Goal: Task Accomplishment & Management: Use online tool/utility

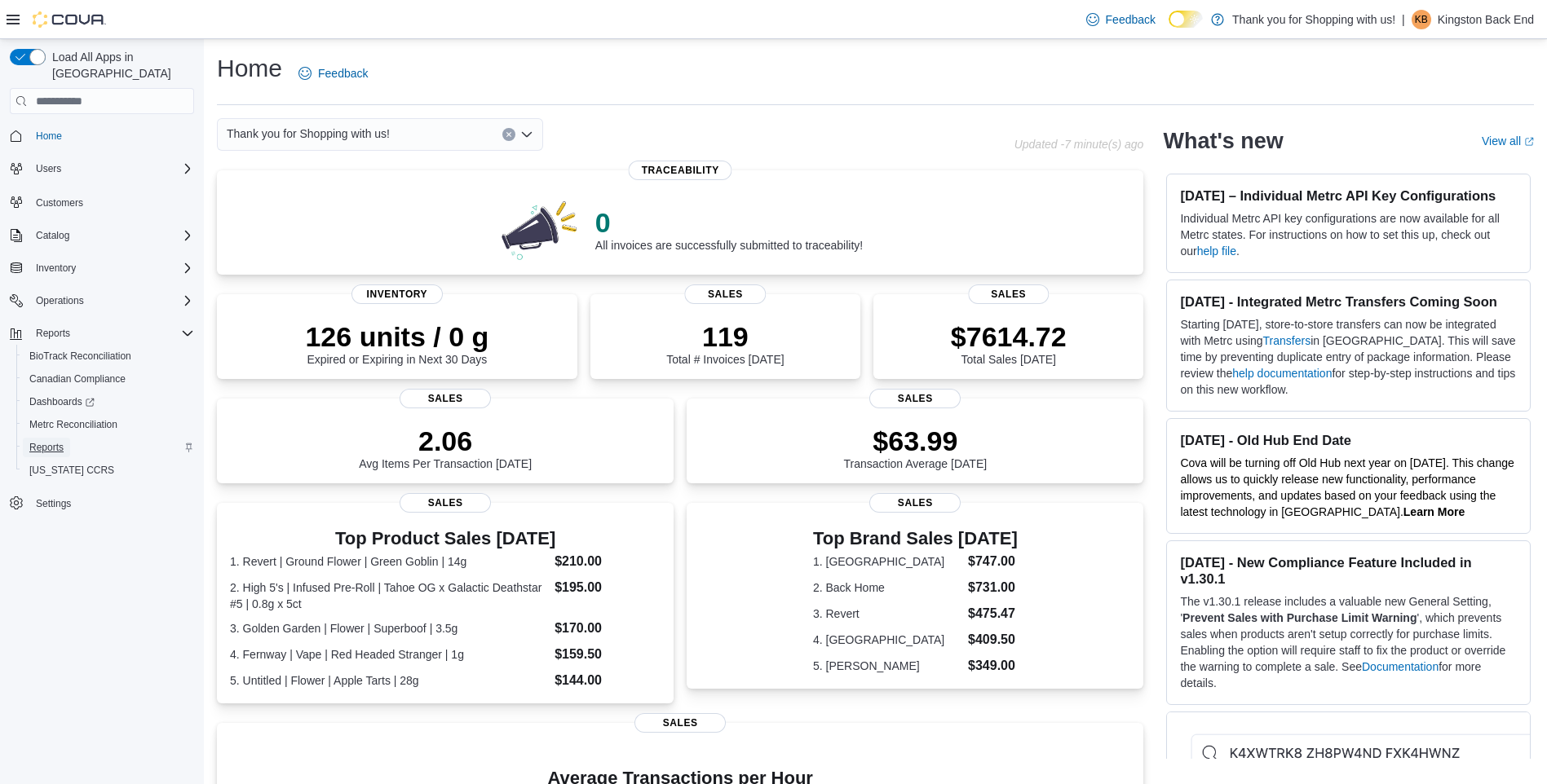
click at [46, 441] on span "Reports" at bounding box center [46, 447] width 34 height 13
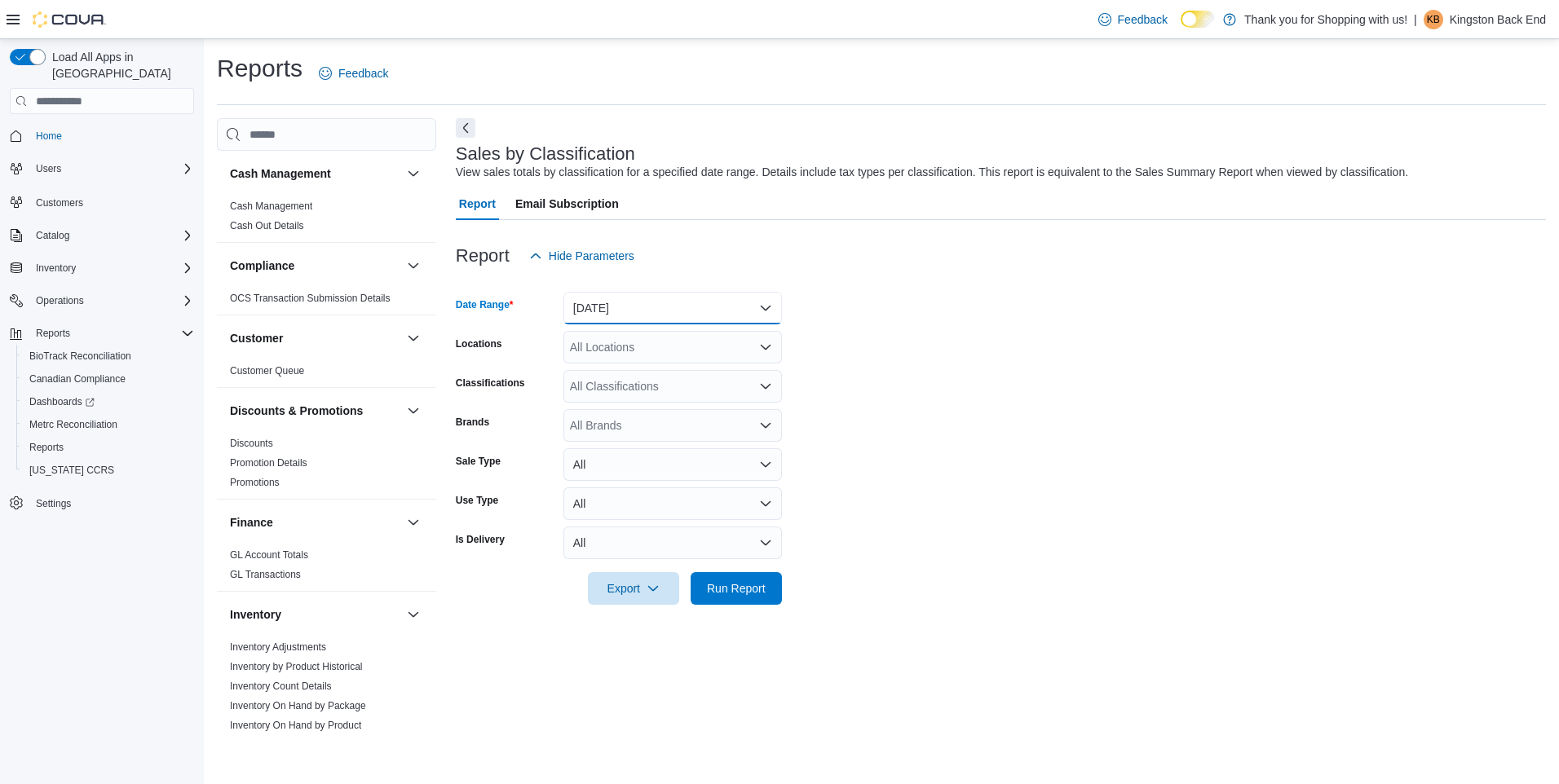
click at [760, 305] on button "[DATE]" at bounding box center [672, 308] width 219 height 32
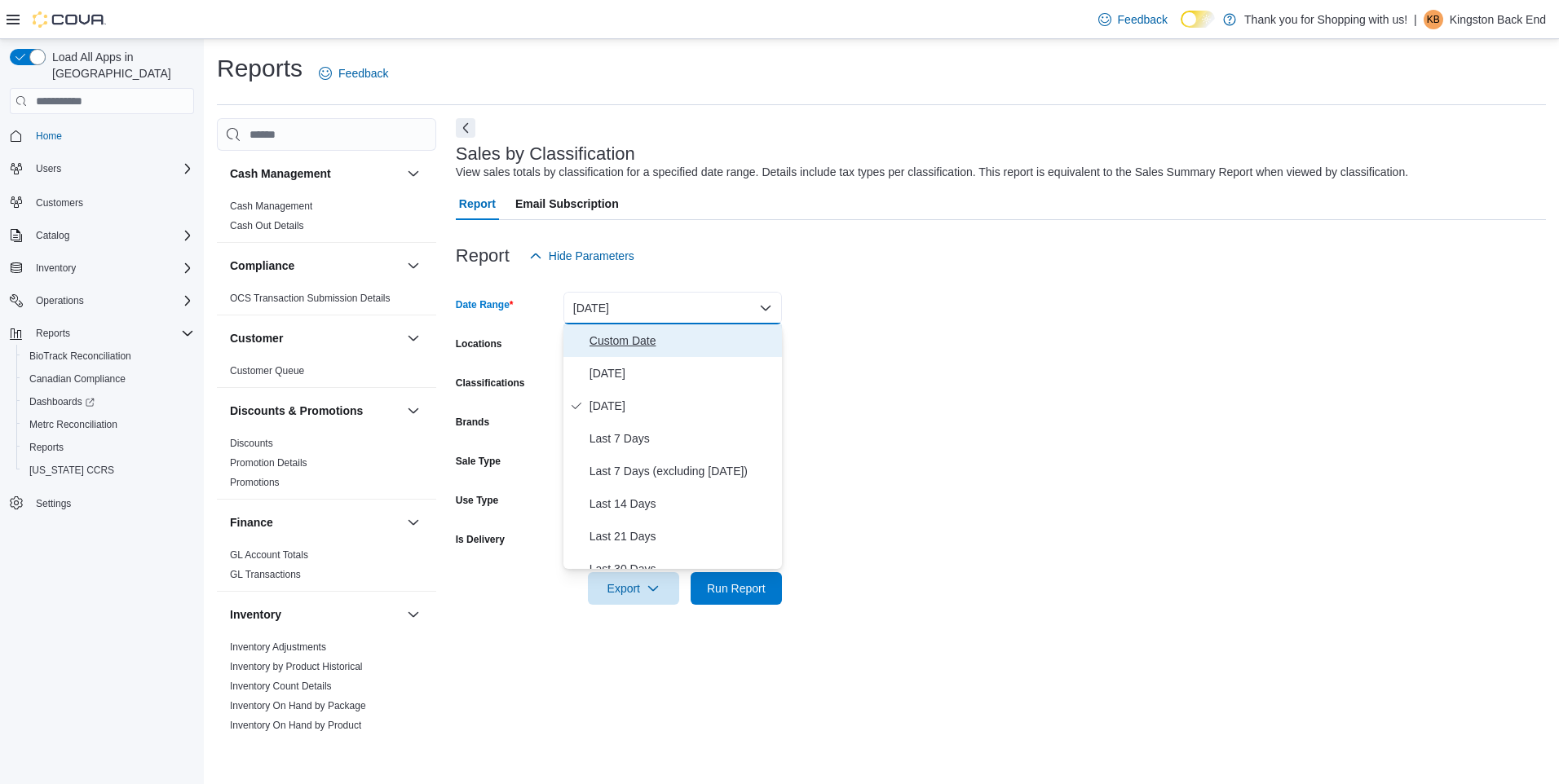
click at [595, 333] on span "Custom Date" at bounding box center [682, 340] width 185 height 20
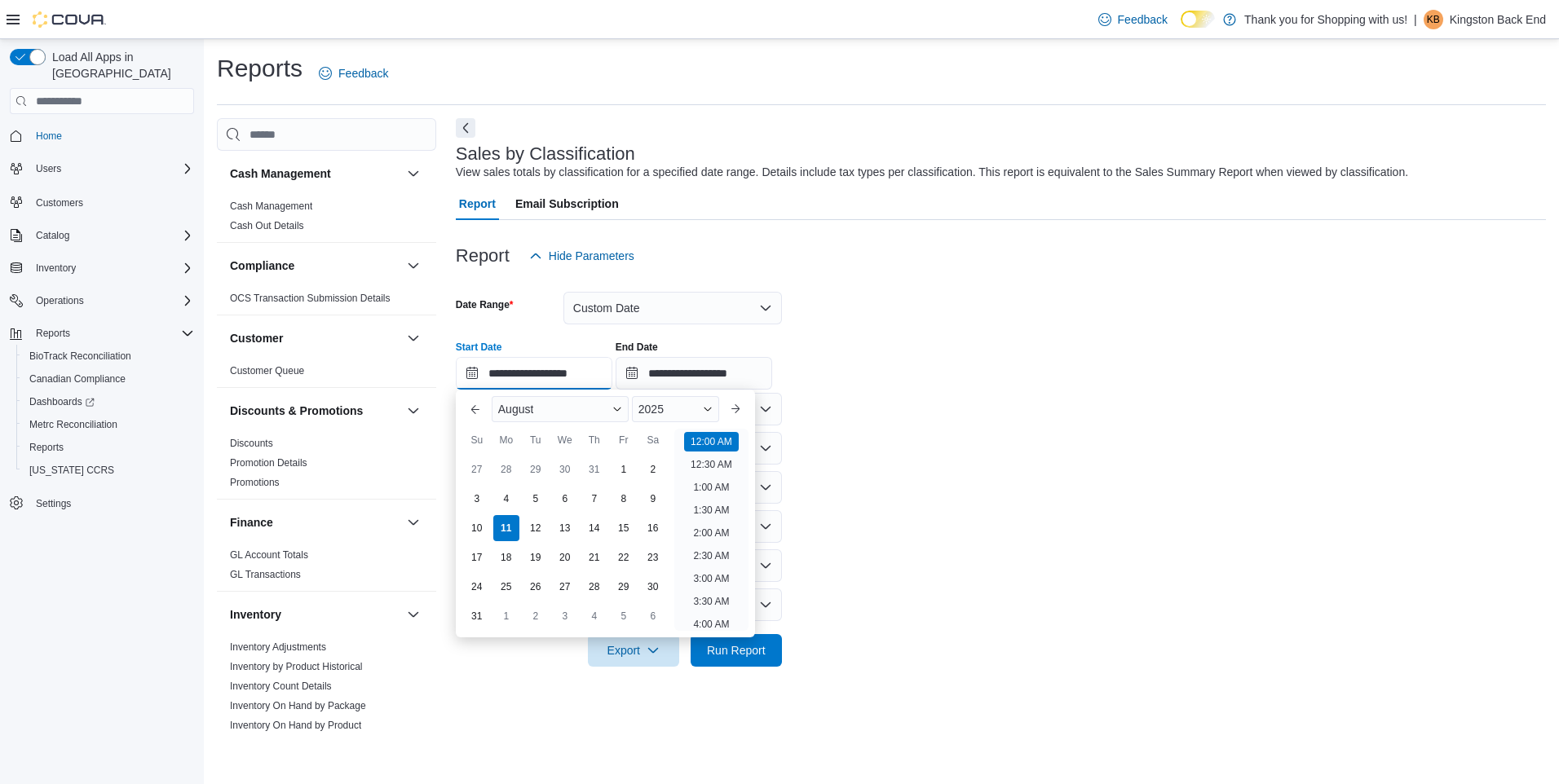
click at [465, 371] on input "**********" at bounding box center [534, 373] width 156 height 32
click at [476, 412] on button "Previous Month" at bounding box center [476, 409] width 26 height 26
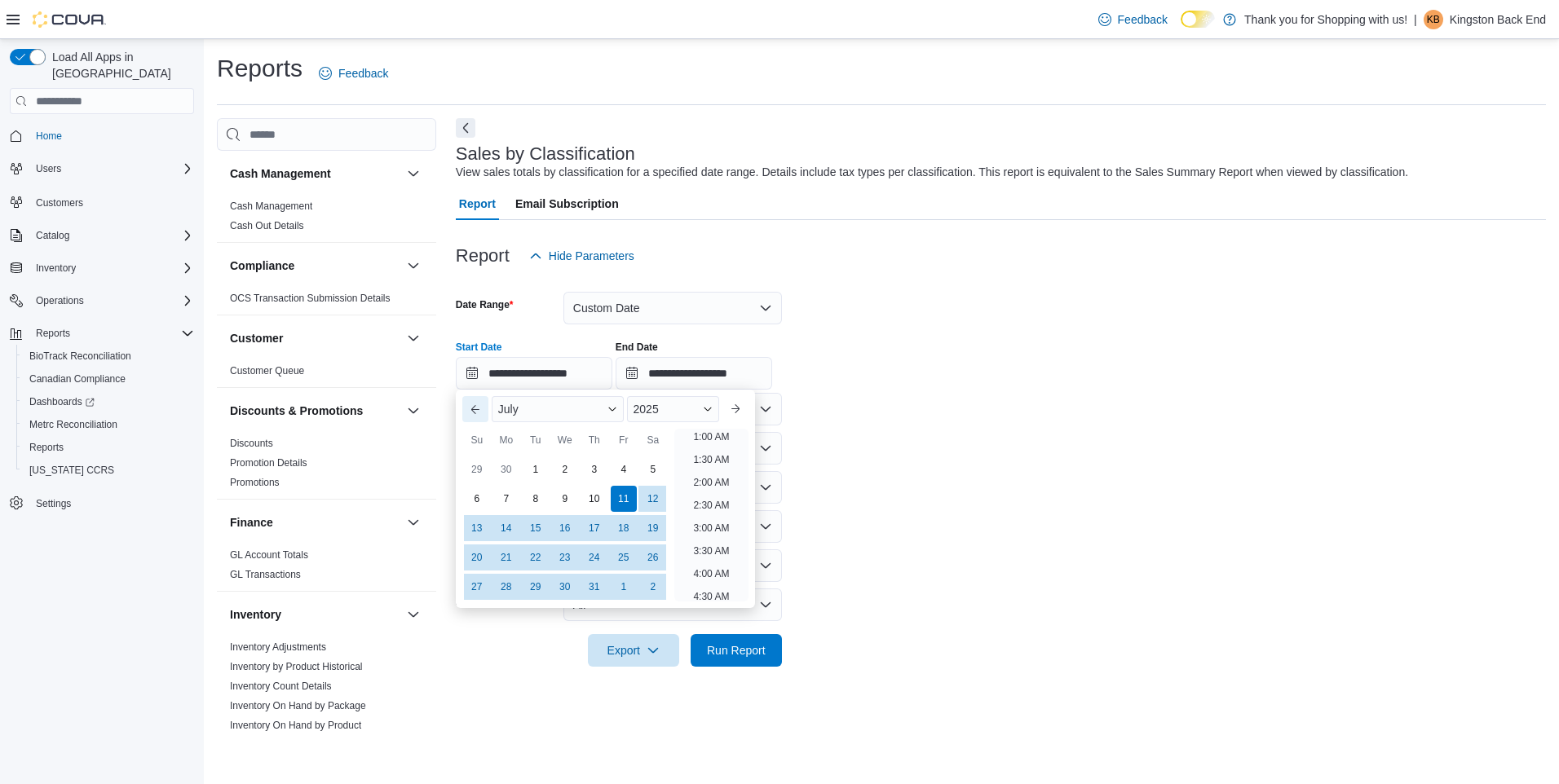
scroll to position [3, 0]
click at [530, 465] on div "1" at bounding box center [535, 469] width 28 height 28
type input "**********"
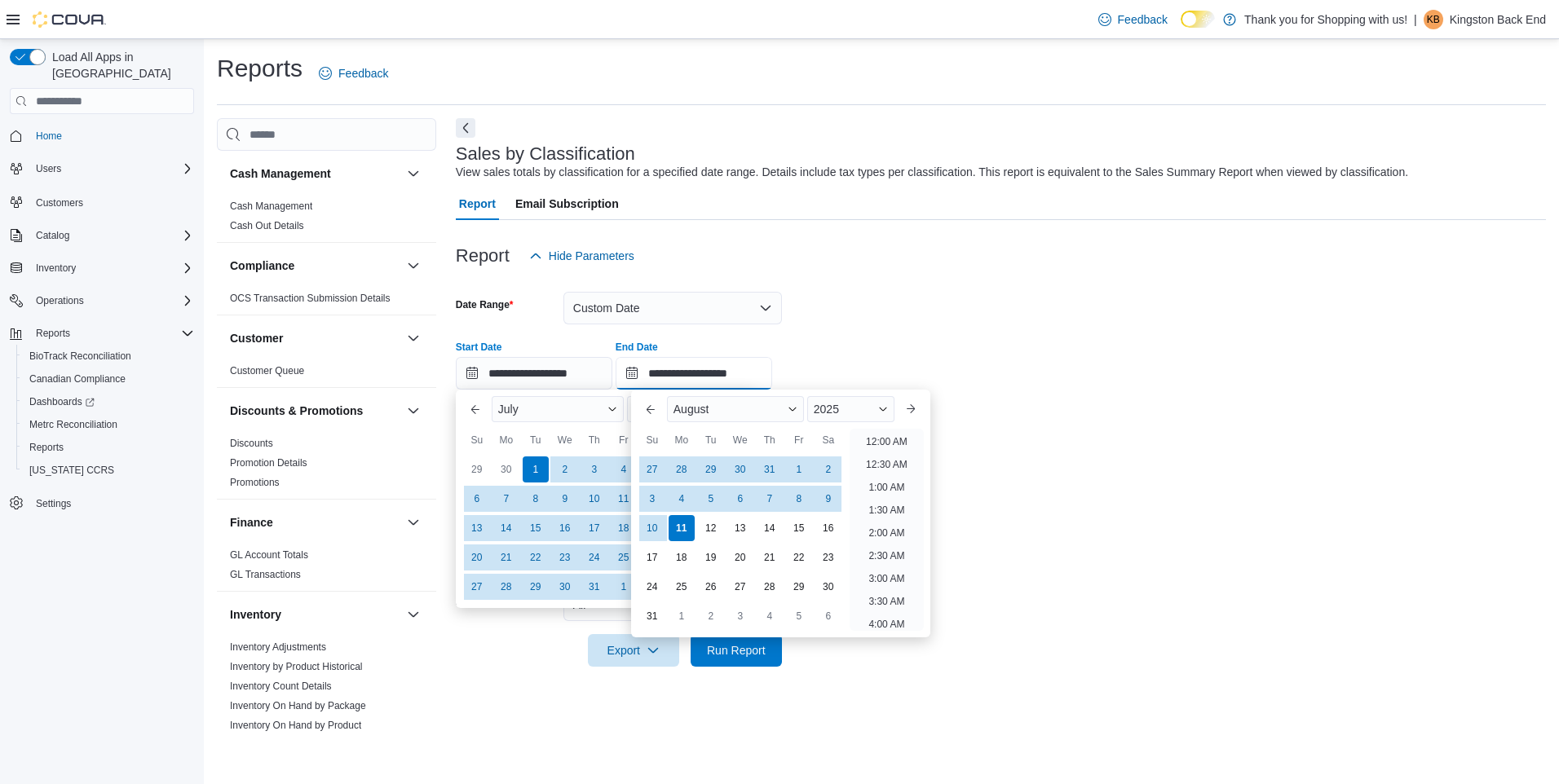
click at [646, 370] on input "**********" at bounding box center [693, 373] width 156 height 32
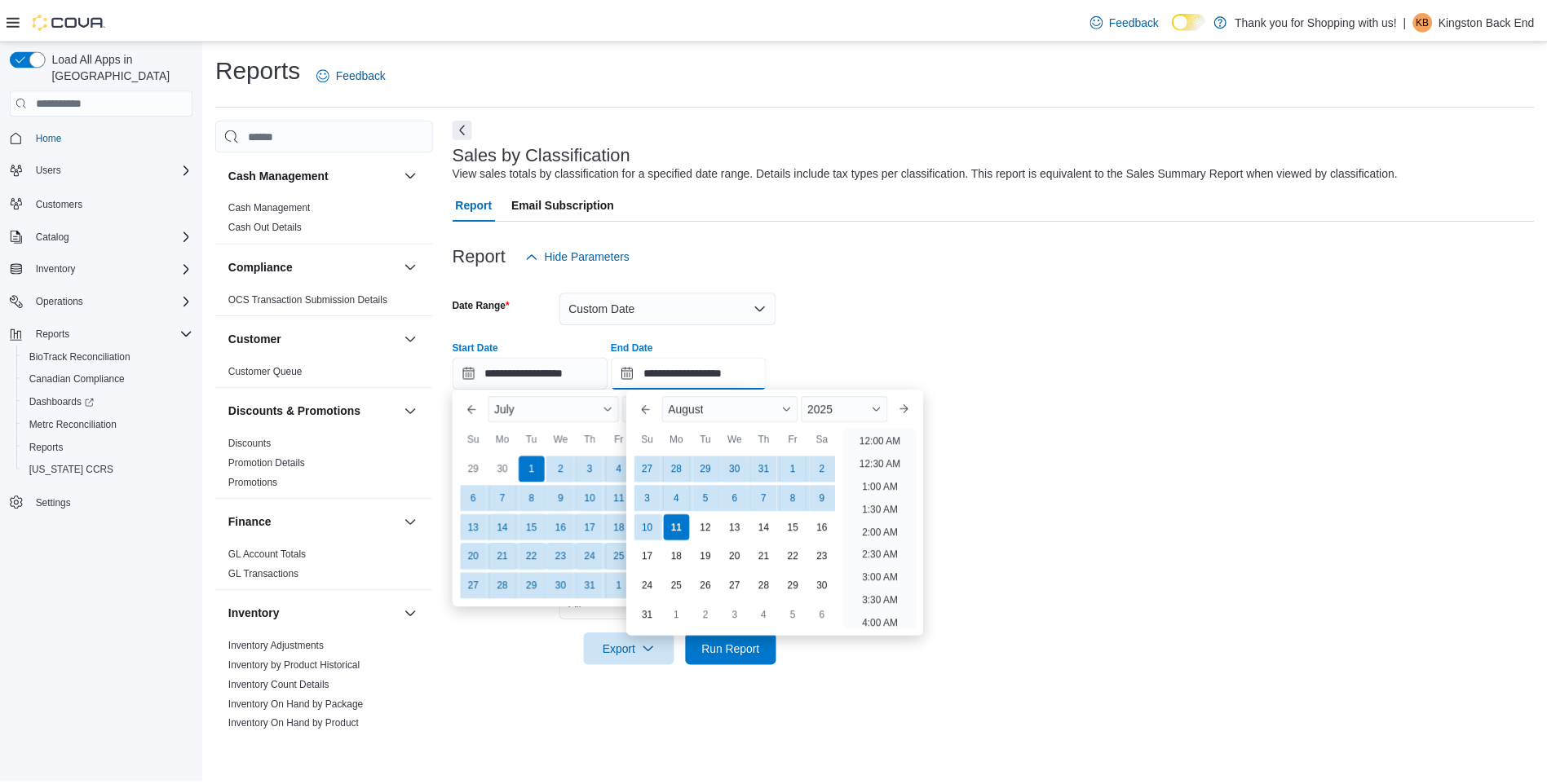
scroll to position [897, 0]
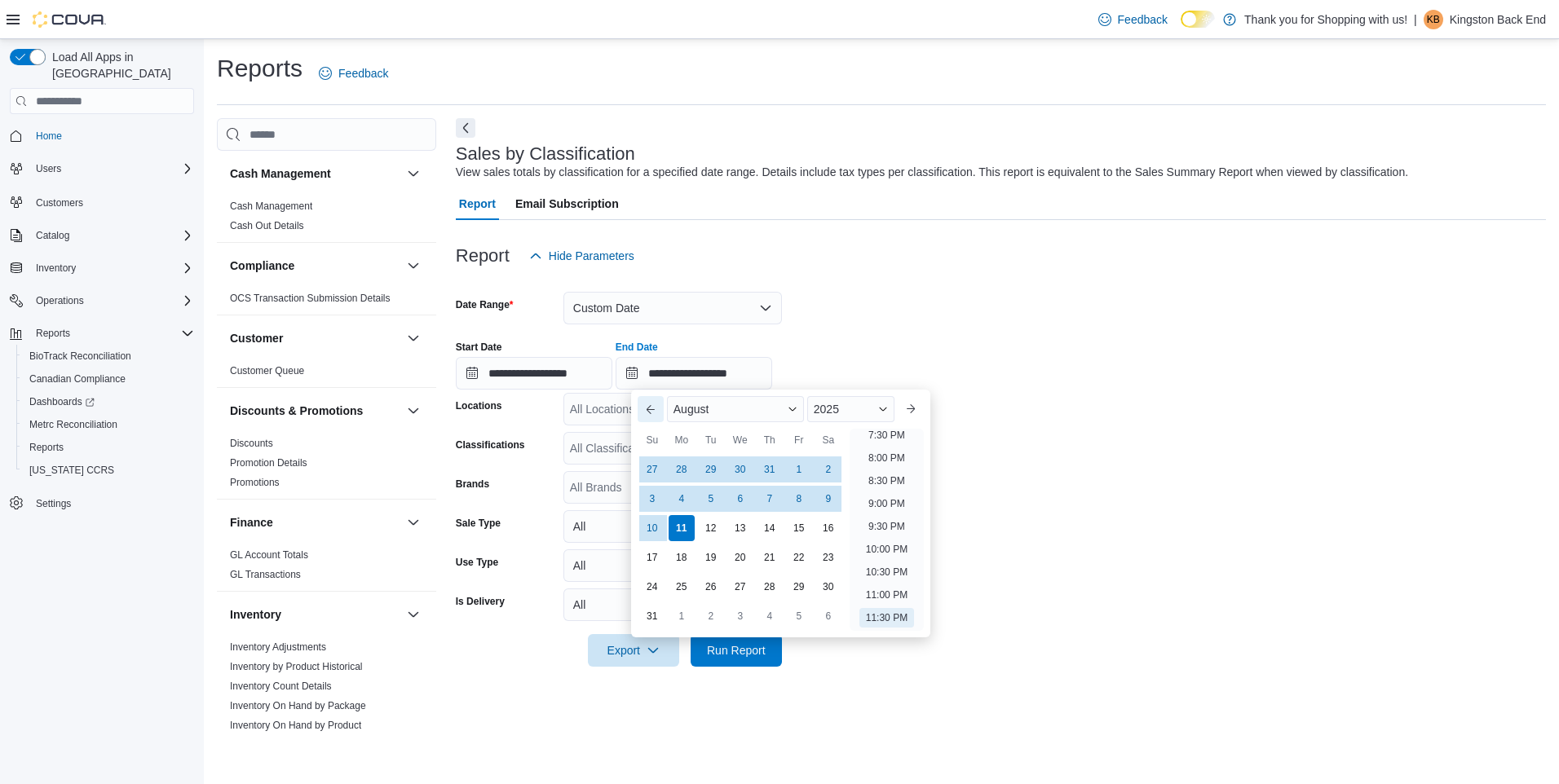
click at [647, 410] on button "Previous Month" at bounding box center [651, 409] width 26 height 26
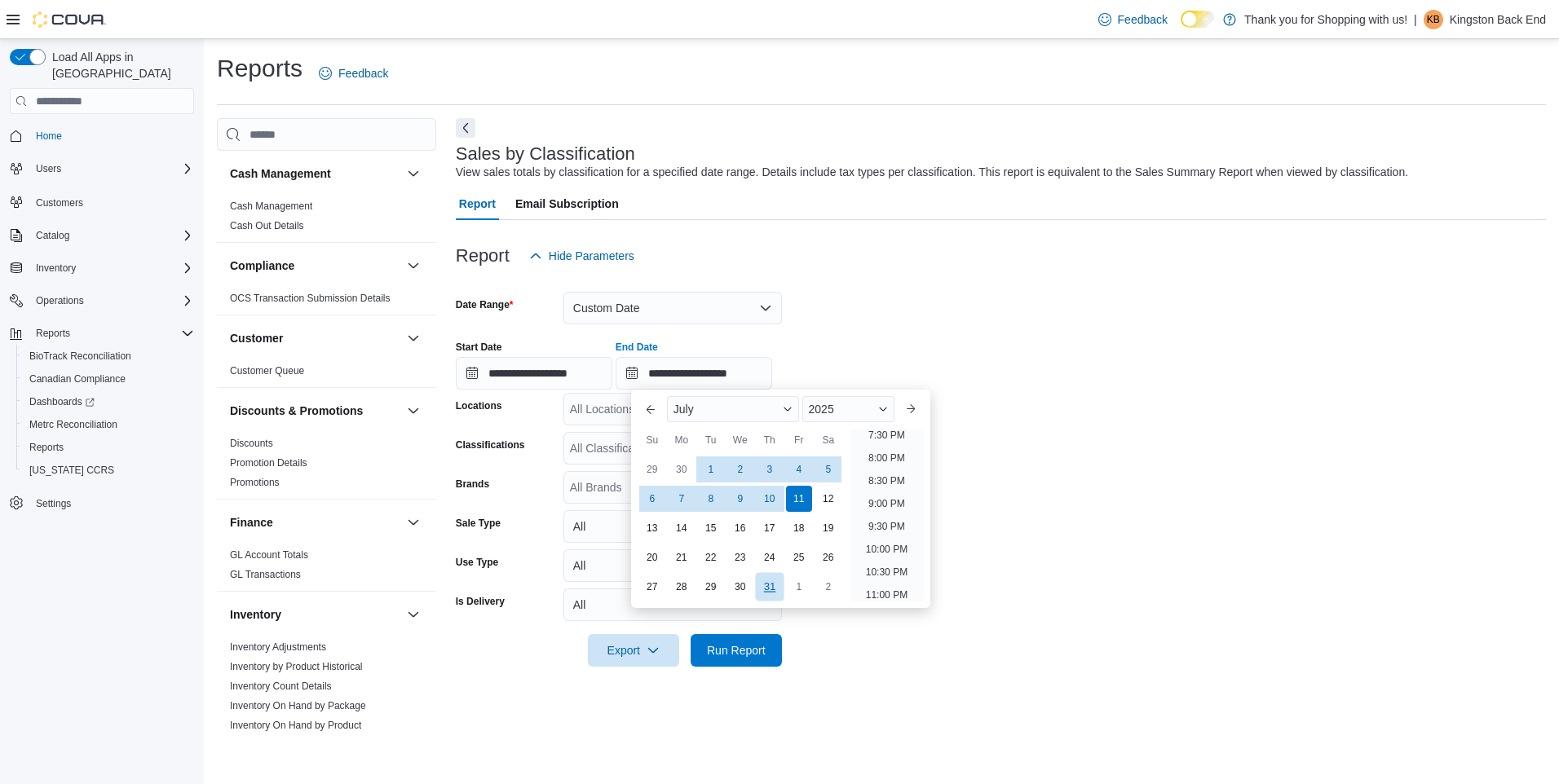
click at [775, 583] on div "31" at bounding box center [769, 586] width 28 height 28
type input "**********"
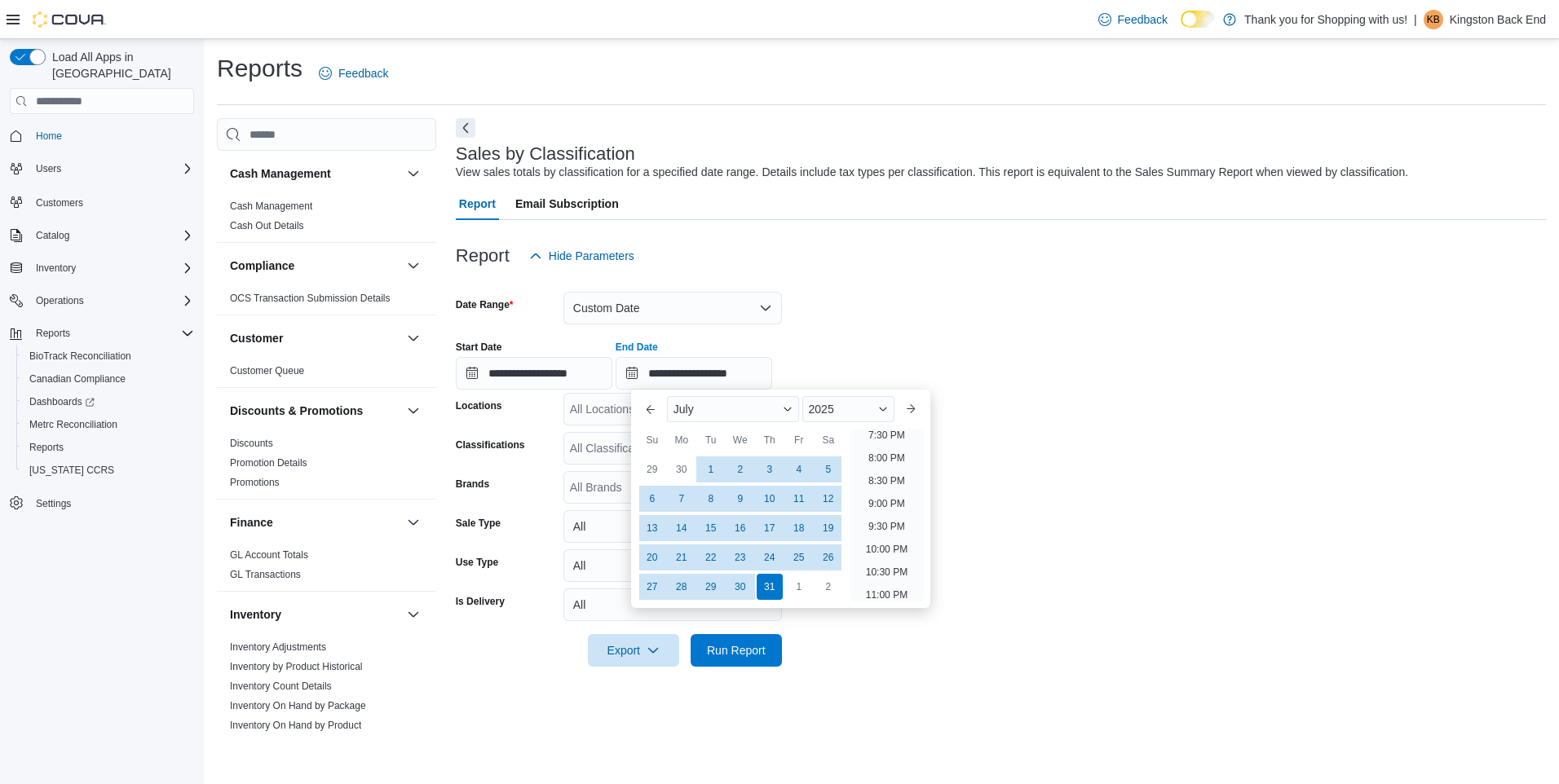
click at [870, 656] on form "**********" at bounding box center [1001, 469] width 1090 height 394
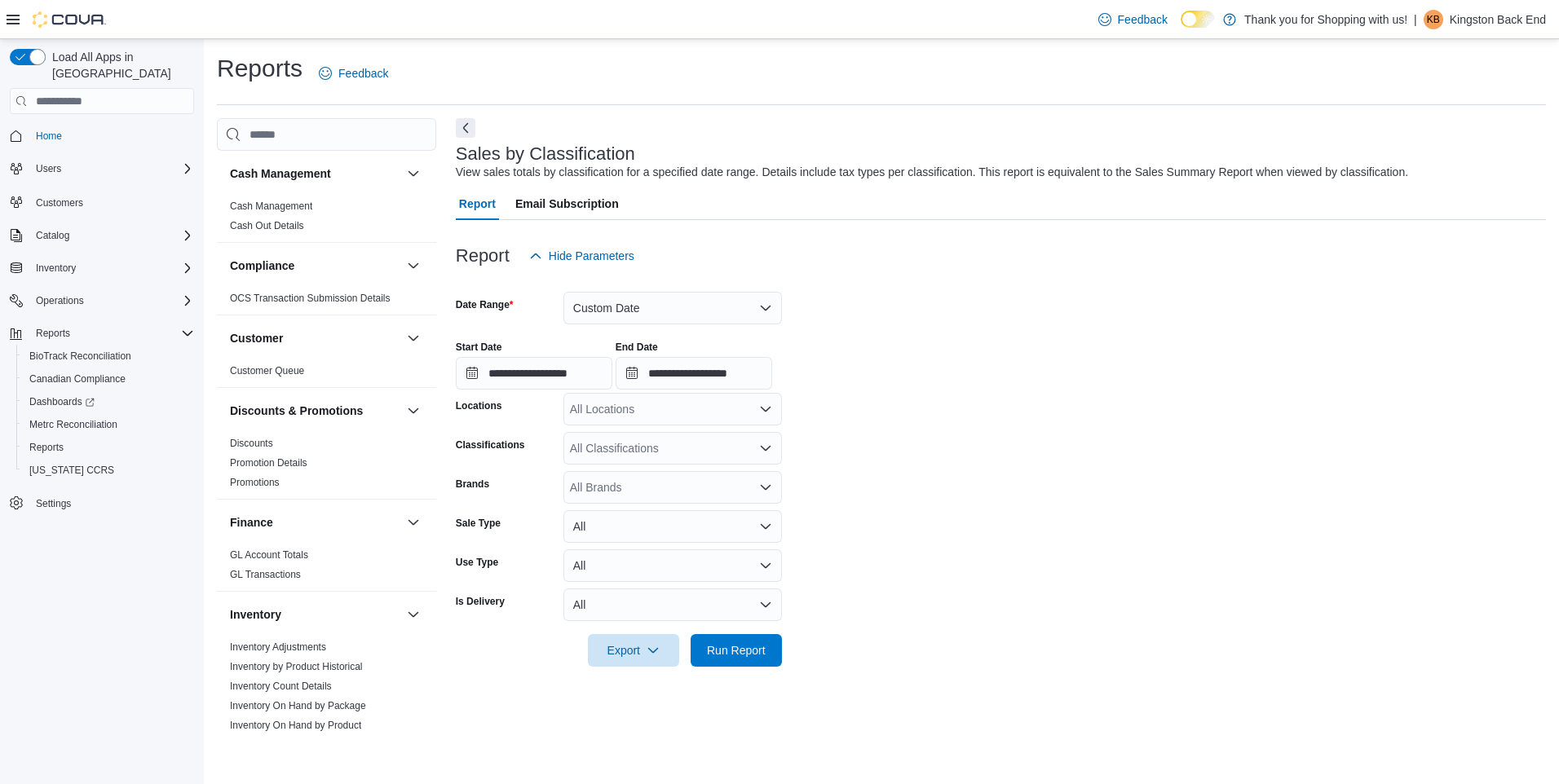
click at [766, 445] on icon "Open list of options" at bounding box center [765, 448] width 13 height 13
click at [762, 444] on icon "Open list of options" at bounding box center [765, 448] width 13 height 13
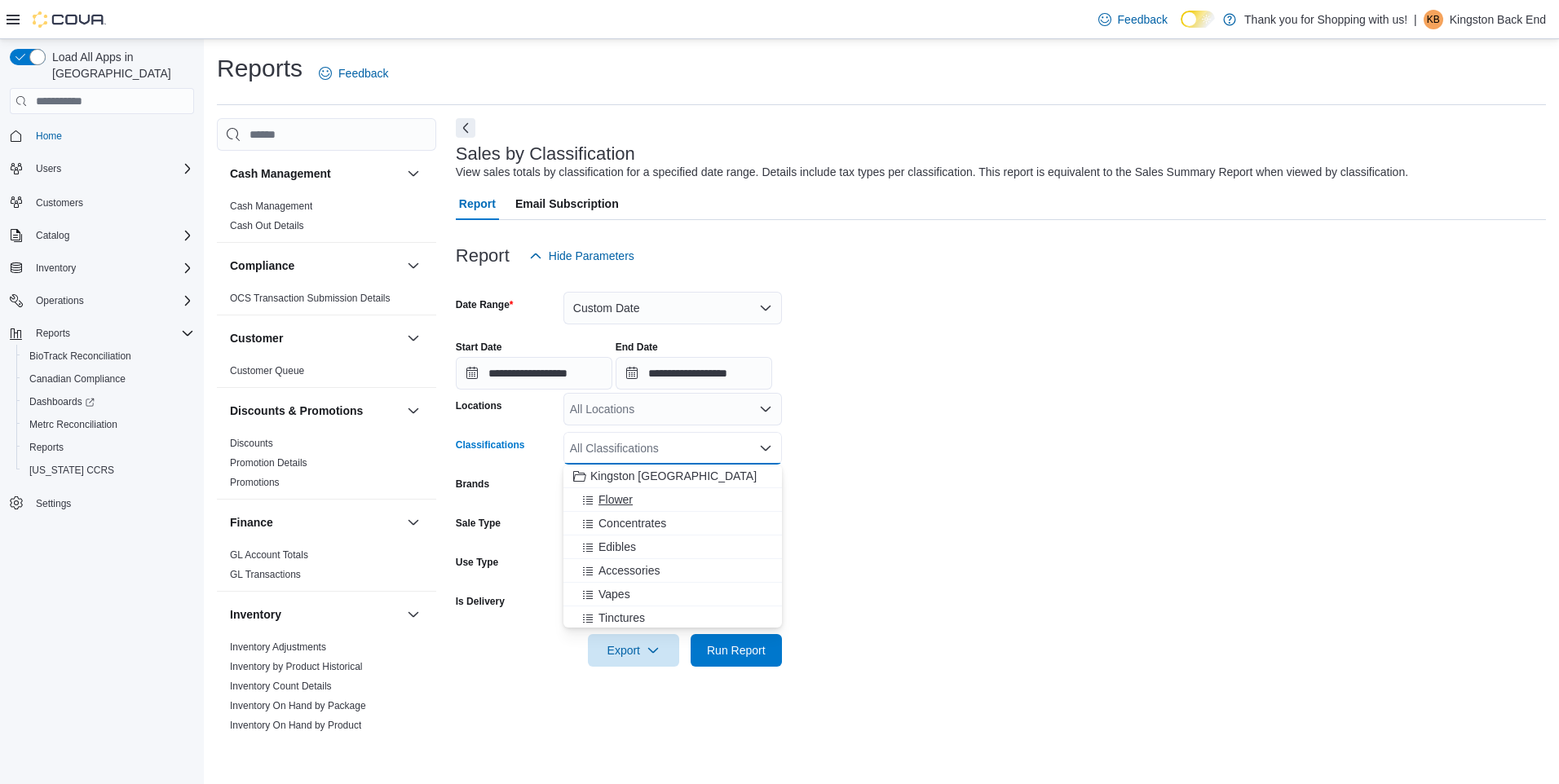
click at [649, 501] on div "Flower" at bounding box center [673, 499] width 199 height 16
click at [649, 501] on span "Concentrates" at bounding box center [633, 499] width 68 height 16
click at [639, 504] on div "Edibles" at bounding box center [657, 499] width 168 height 16
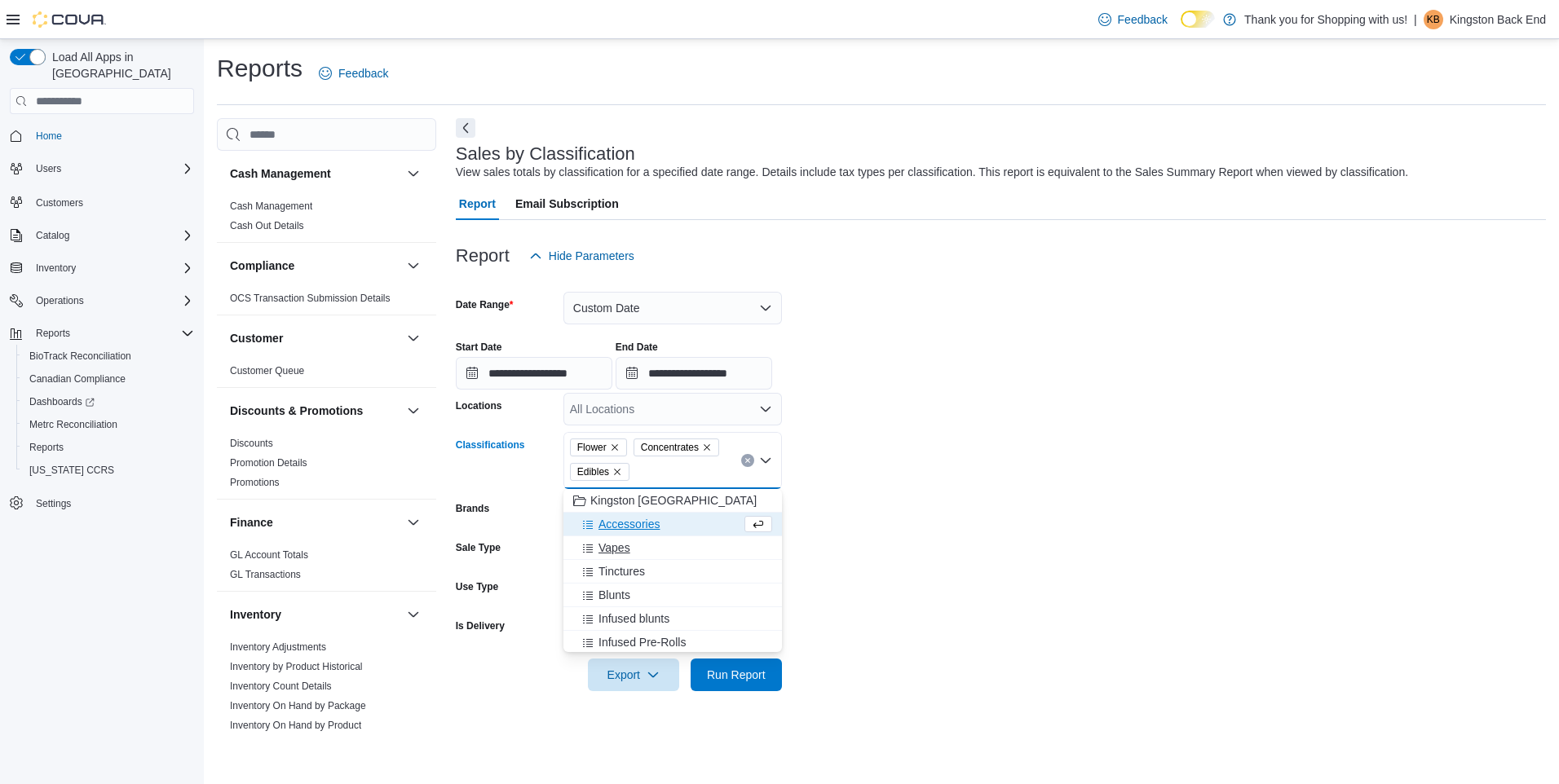
click at [625, 550] on span "Vapes" at bounding box center [615, 547] width 32 height 16
click at [619, 549] on span "Tinctures" at bounding box center [622, 547] width 46 height 16
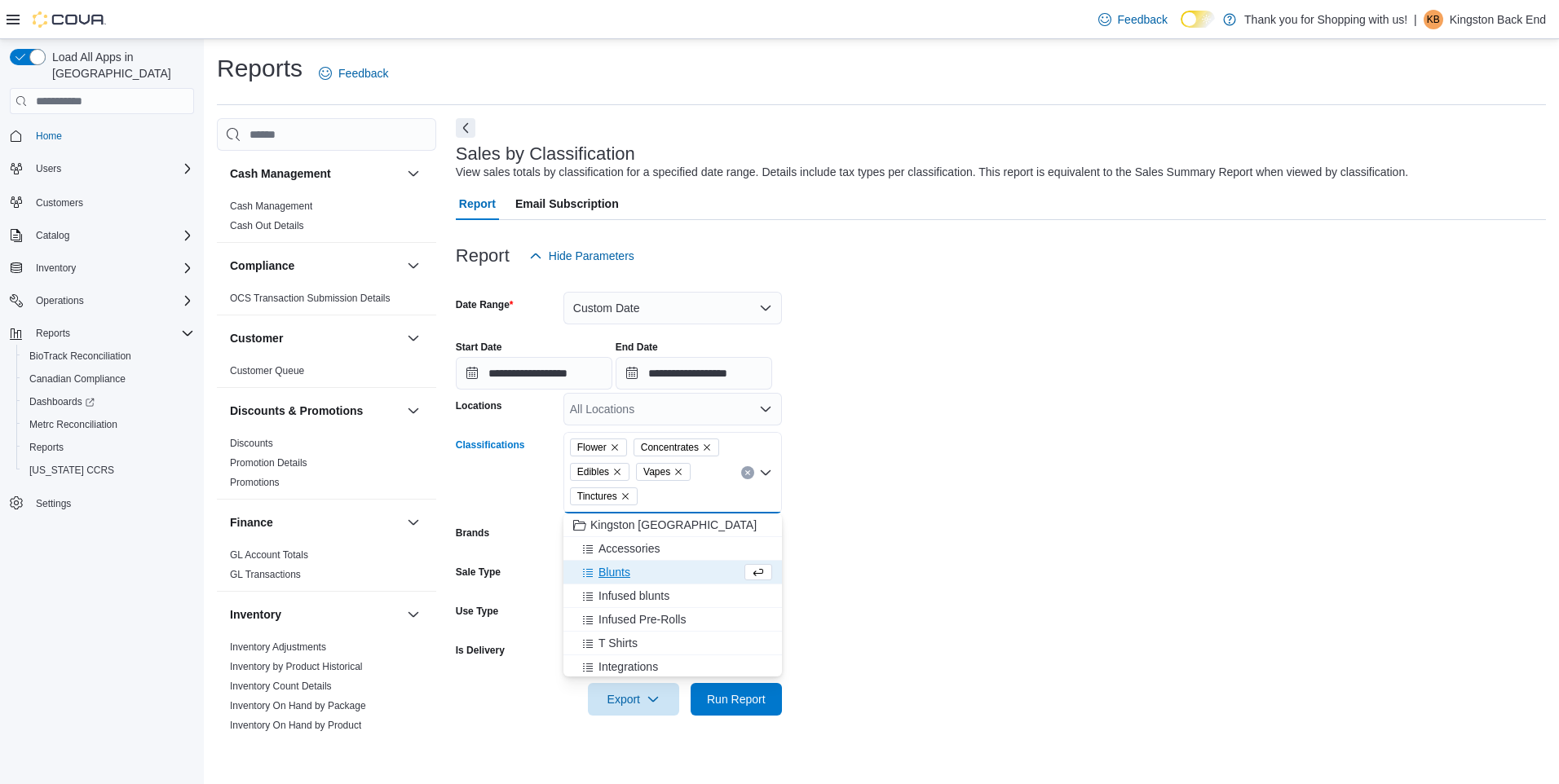
click at [617, 571] on span "Blunts" at bounding box center [615, 571] width 32 height 16
click at [621, 572] on span "Infused blunts" at bounding box center [634, 571] width 71 height 16
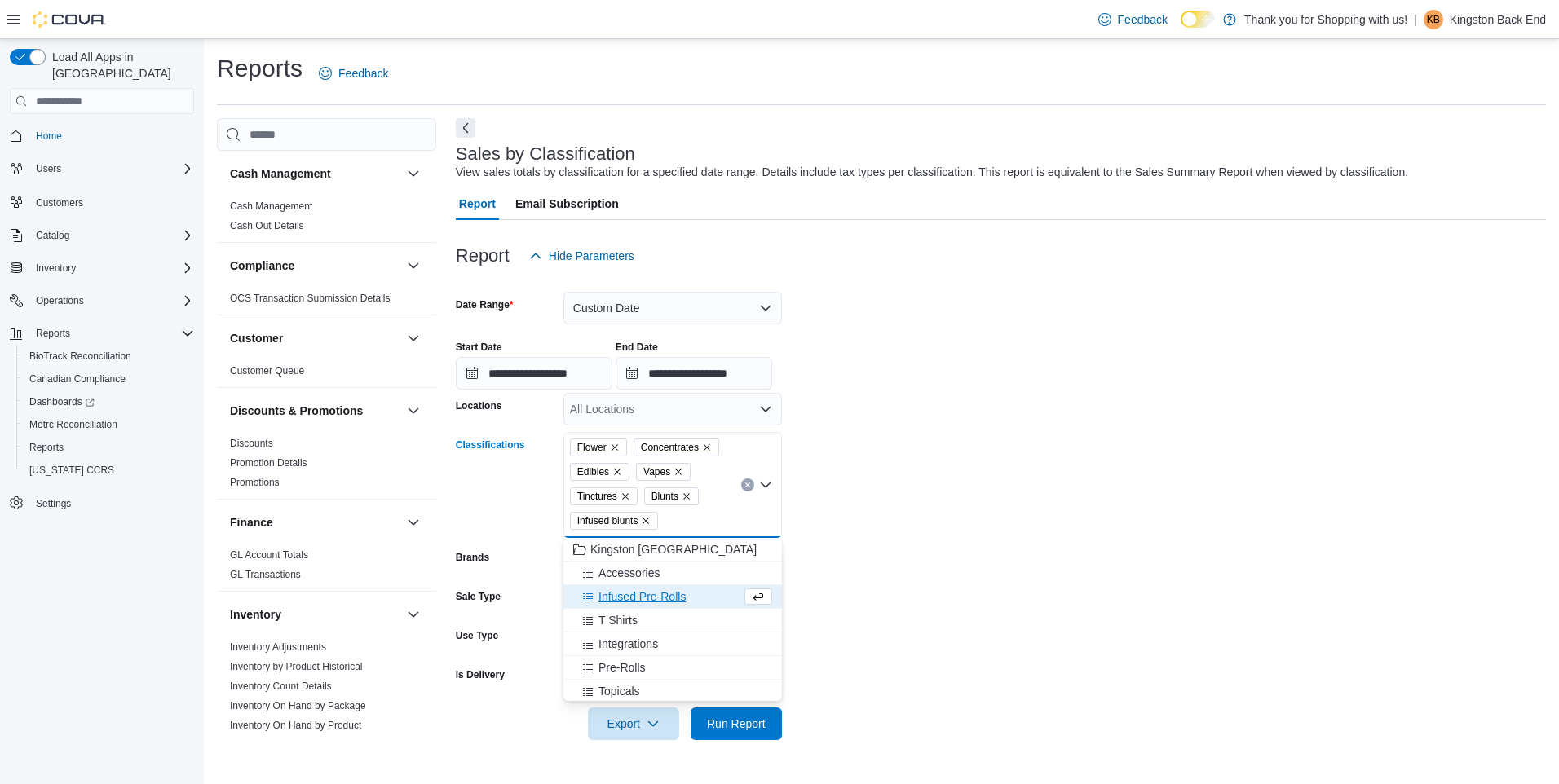
click at [641, 597] on span "Infused Pre-Rolls" at bounding box center [642, 596] width 87 height 16
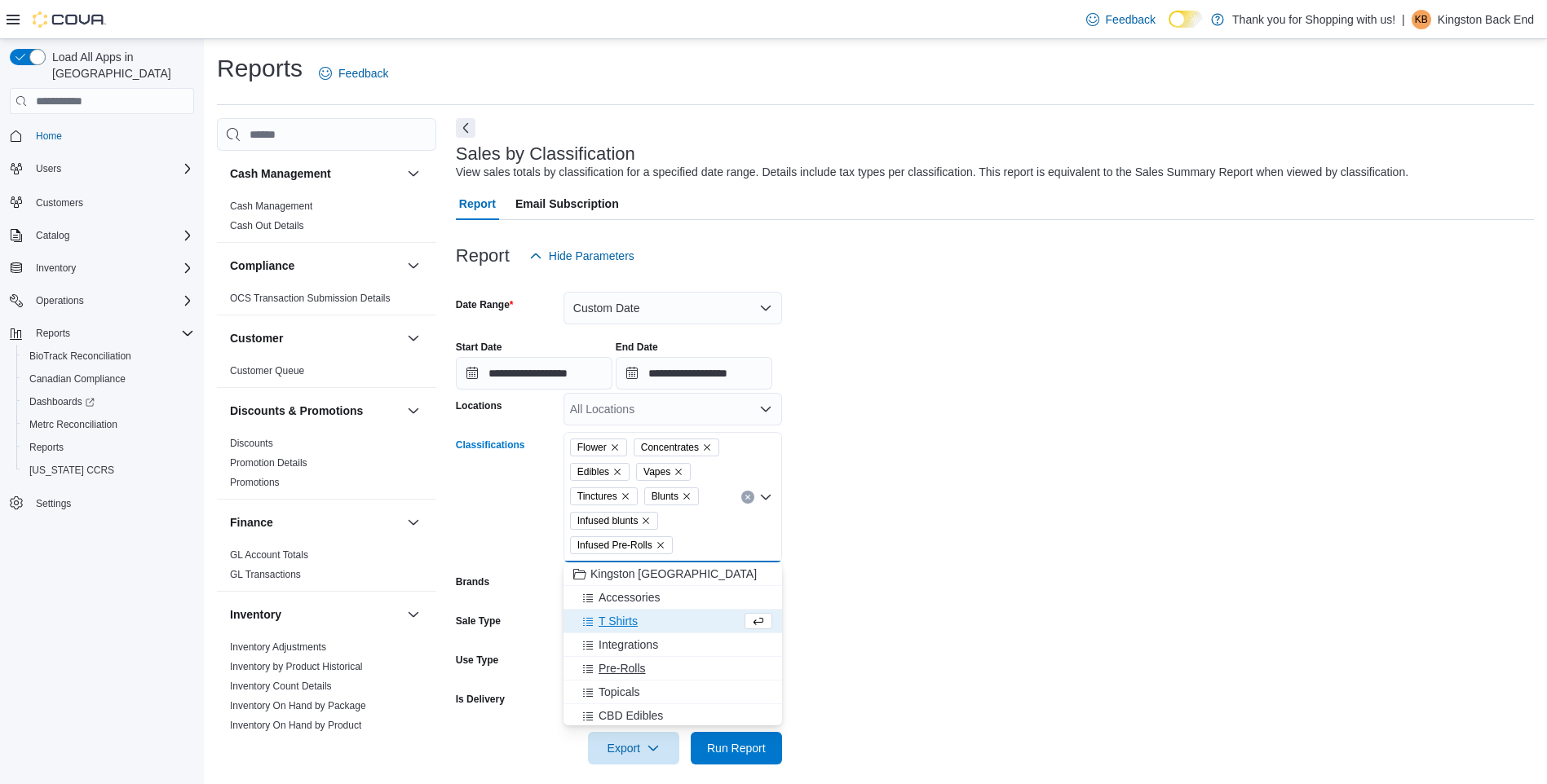
click at [652, 665] on div "Pre-Rolls" at bounding box center [673, 668] width 199 height 16
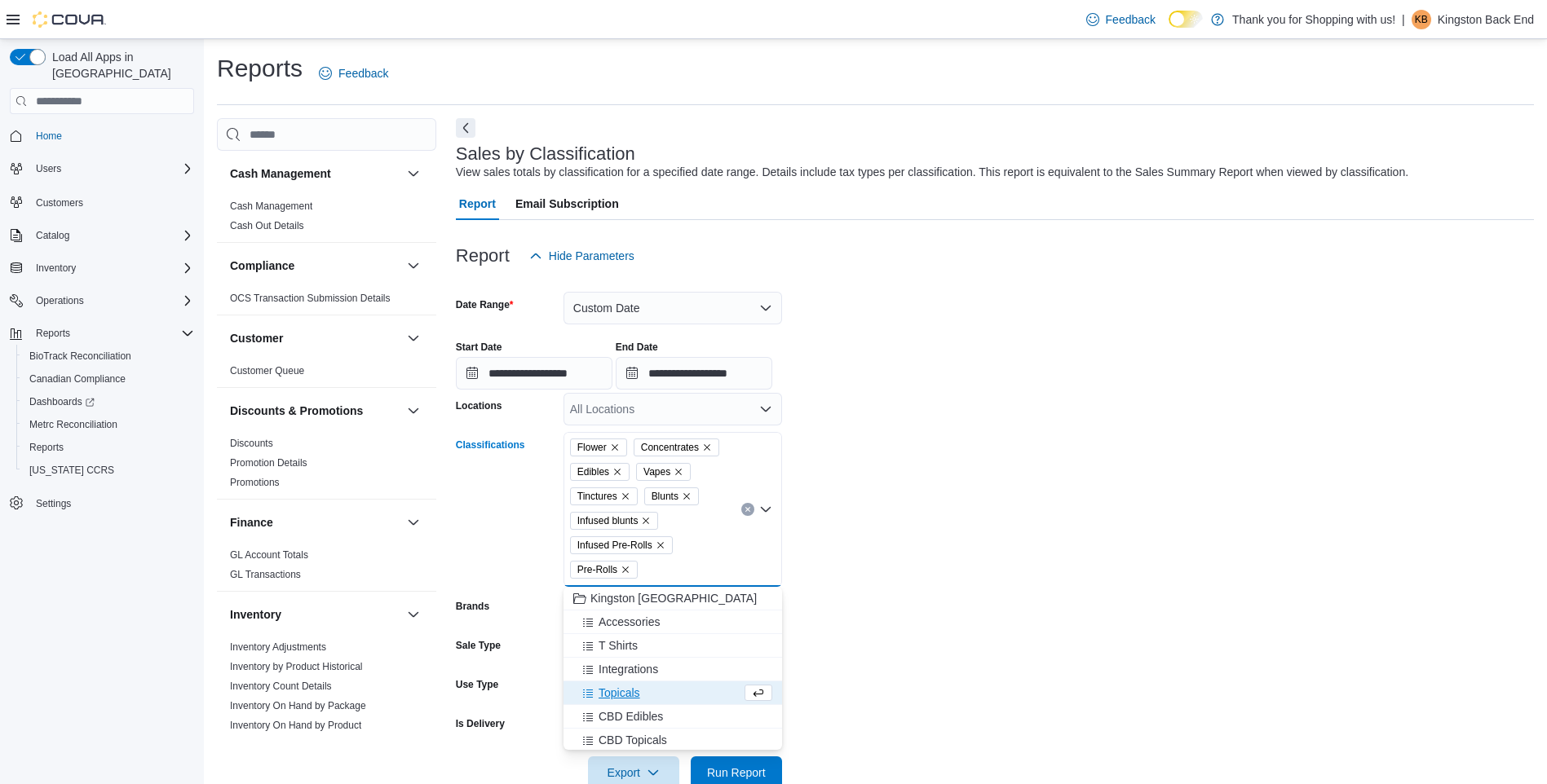
click at [641, 692] on div "Topicals" at bounding box center [658, 692] width 168 height 16
click at [658, 688] on div "Beverages" at bounding box center [673, 689] width 199 height 16
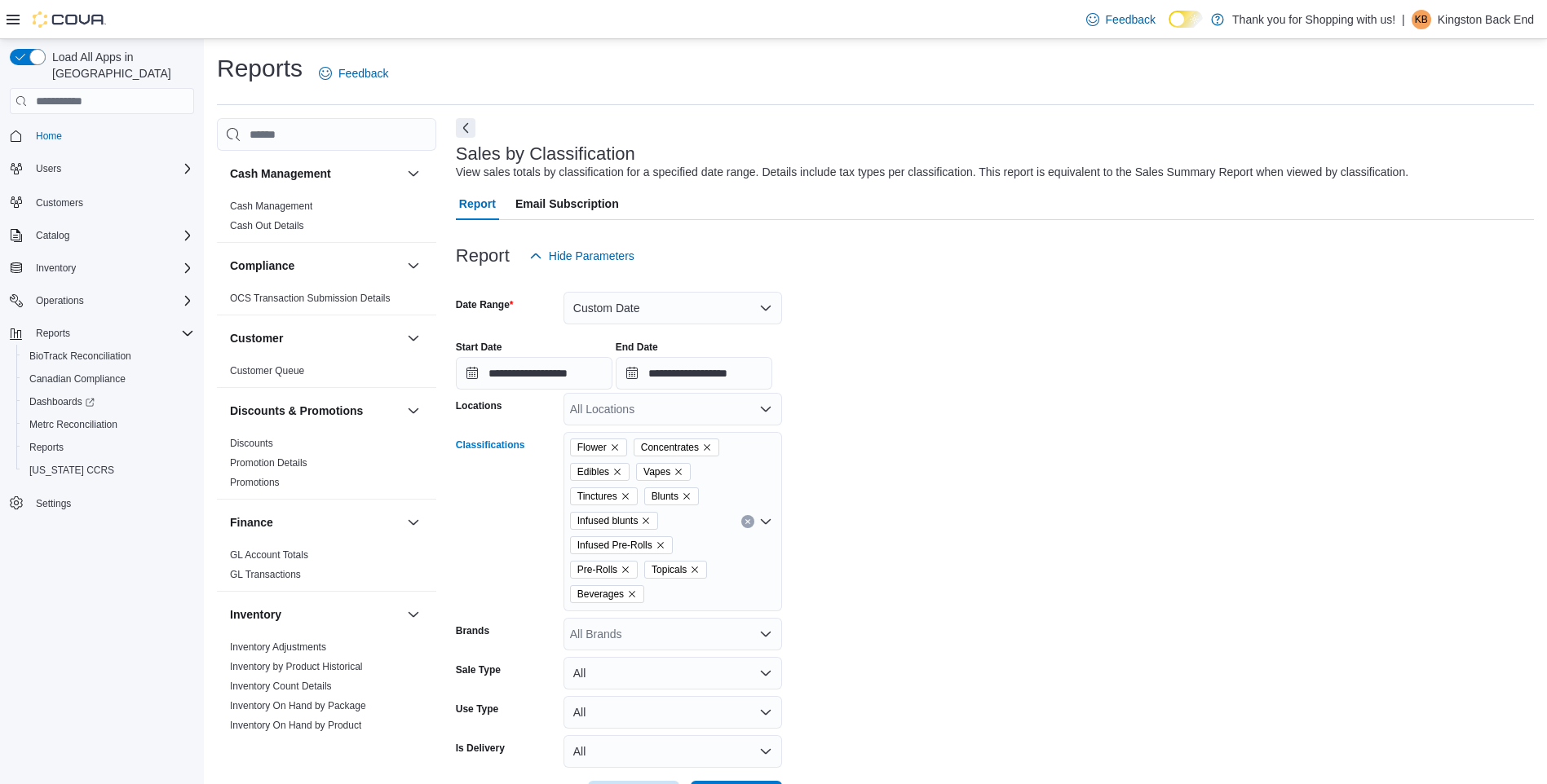
scroll to position [61, 0]
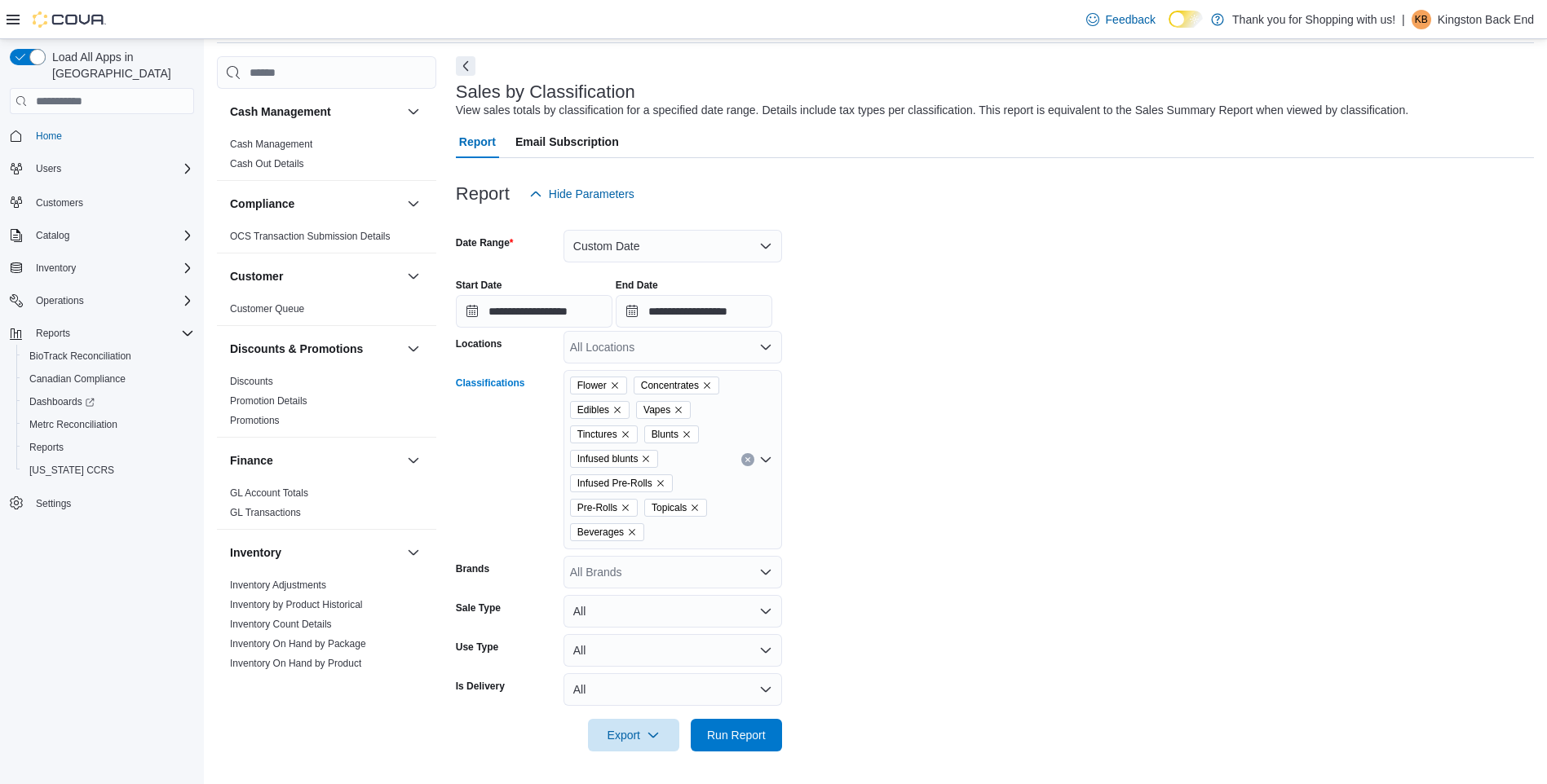
click at [768, 462] on icon "Open list of options" at bounding box center [765, 460] width 13 height 13
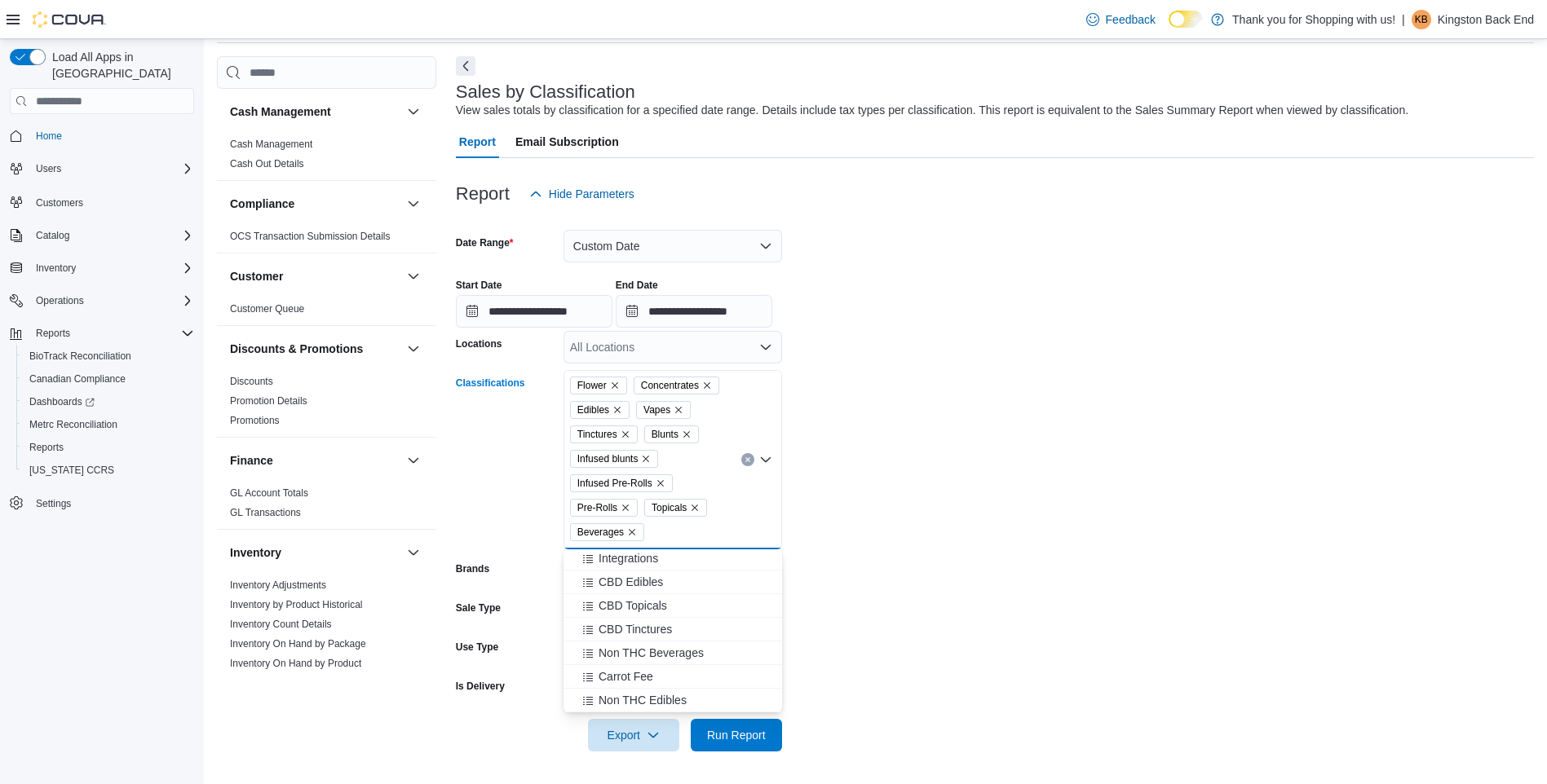
click at [958, 584] on form "**********" at bounding box center [994, 480] width 1078 height 541
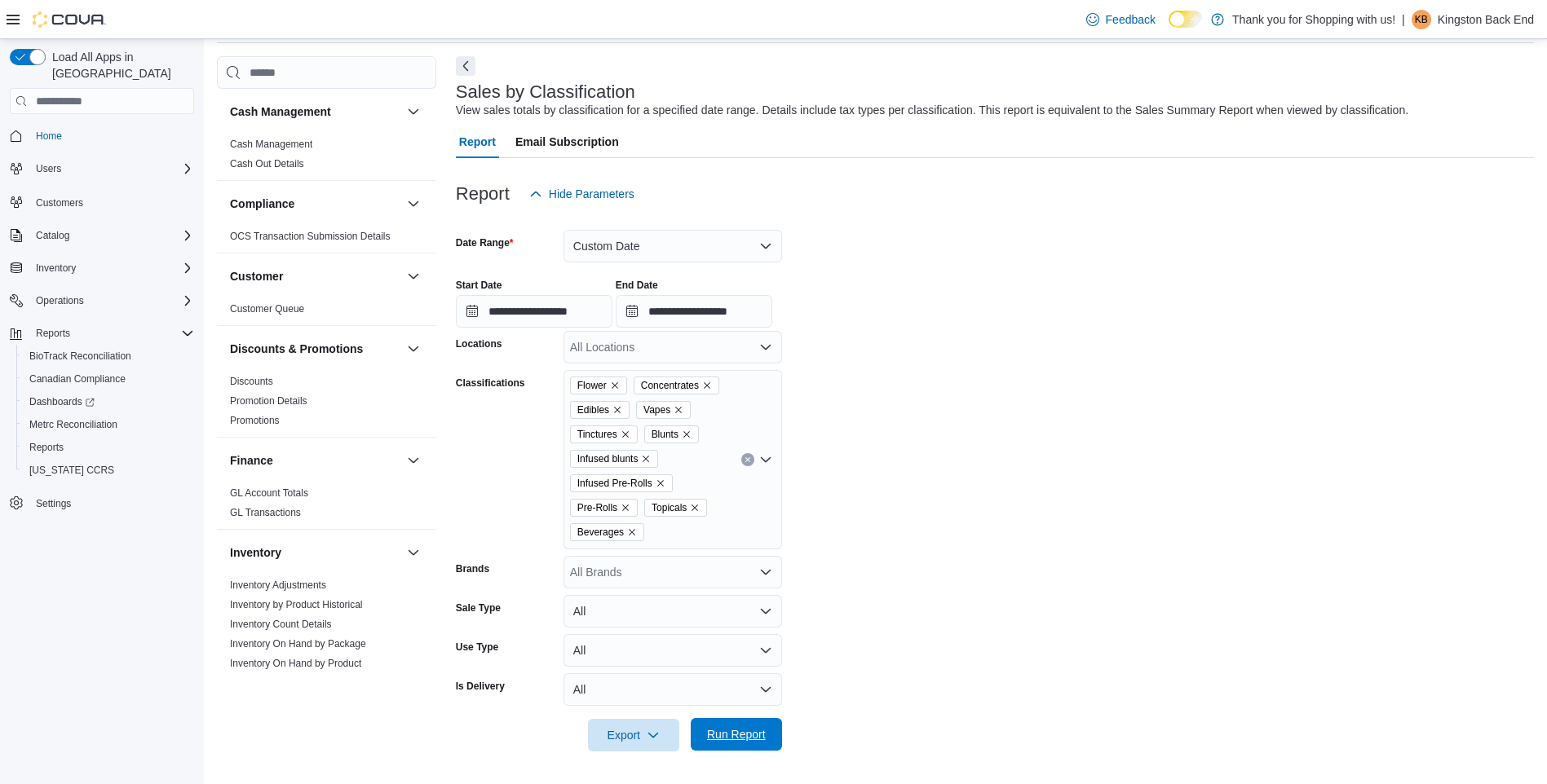
click at [734, 731] on span "Run Report" at bounding box center [736, 734] width 59 height 16
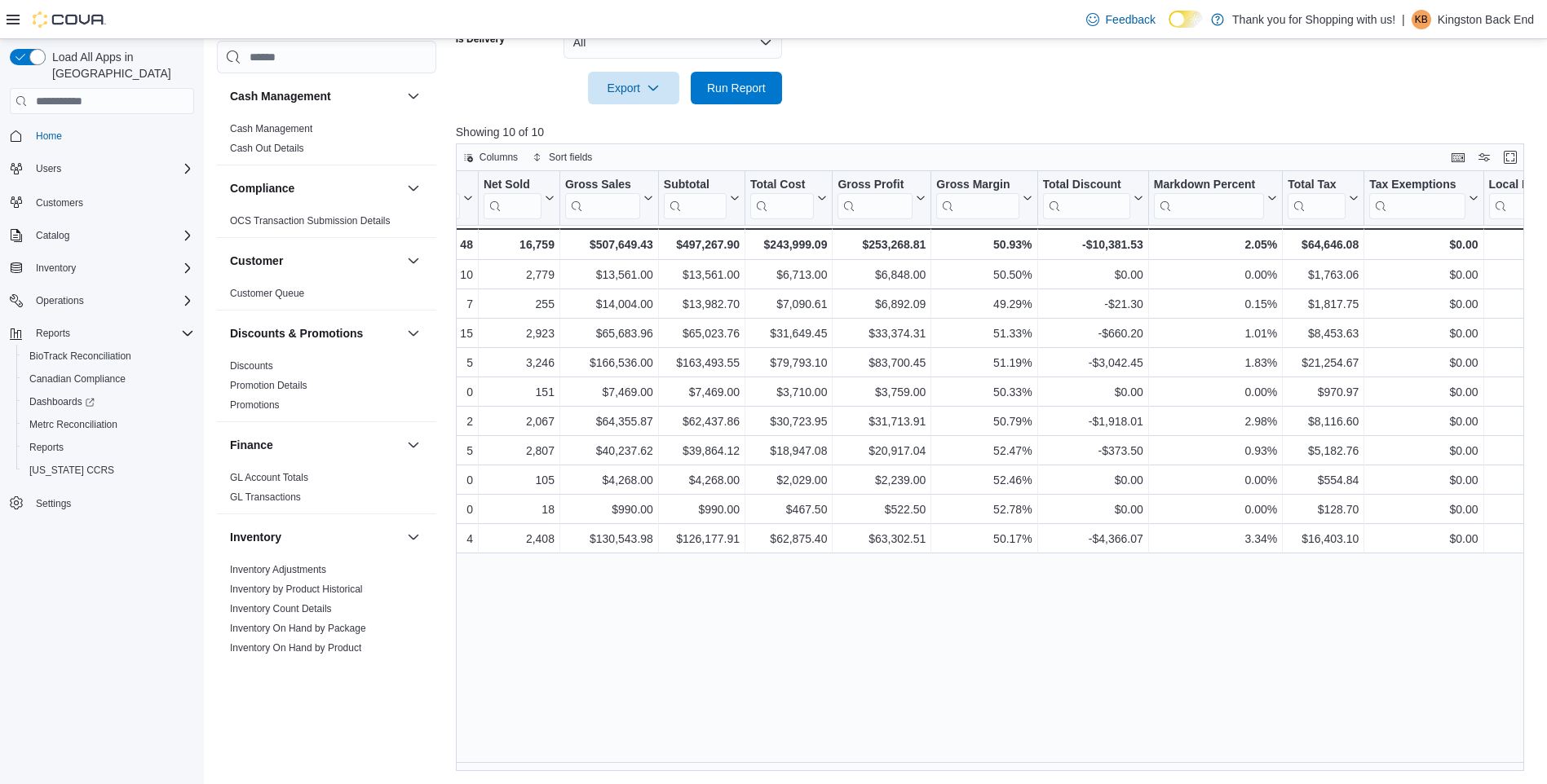
scroll to position [0, 308]
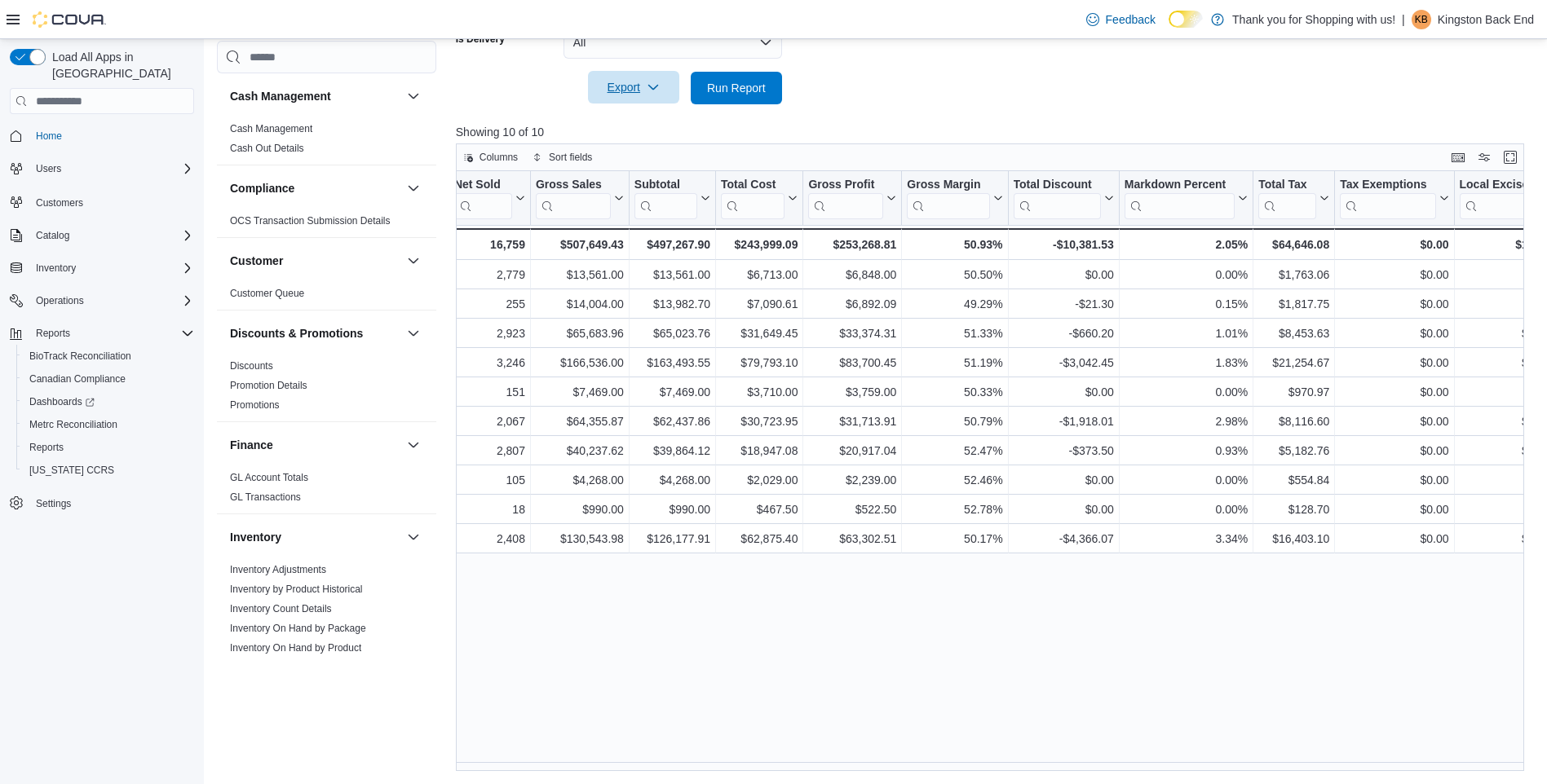
click at [634, 85] on span "Export" at bounding box center [634, 87] width 72 height 32
click at [605, 113] on button "Export to Excel" at bounding box center [636, 120] width 93 height 32
click at [1471, 16] on p "Kingston Back End" at bounding box center [1485, 19] width 97 height 20
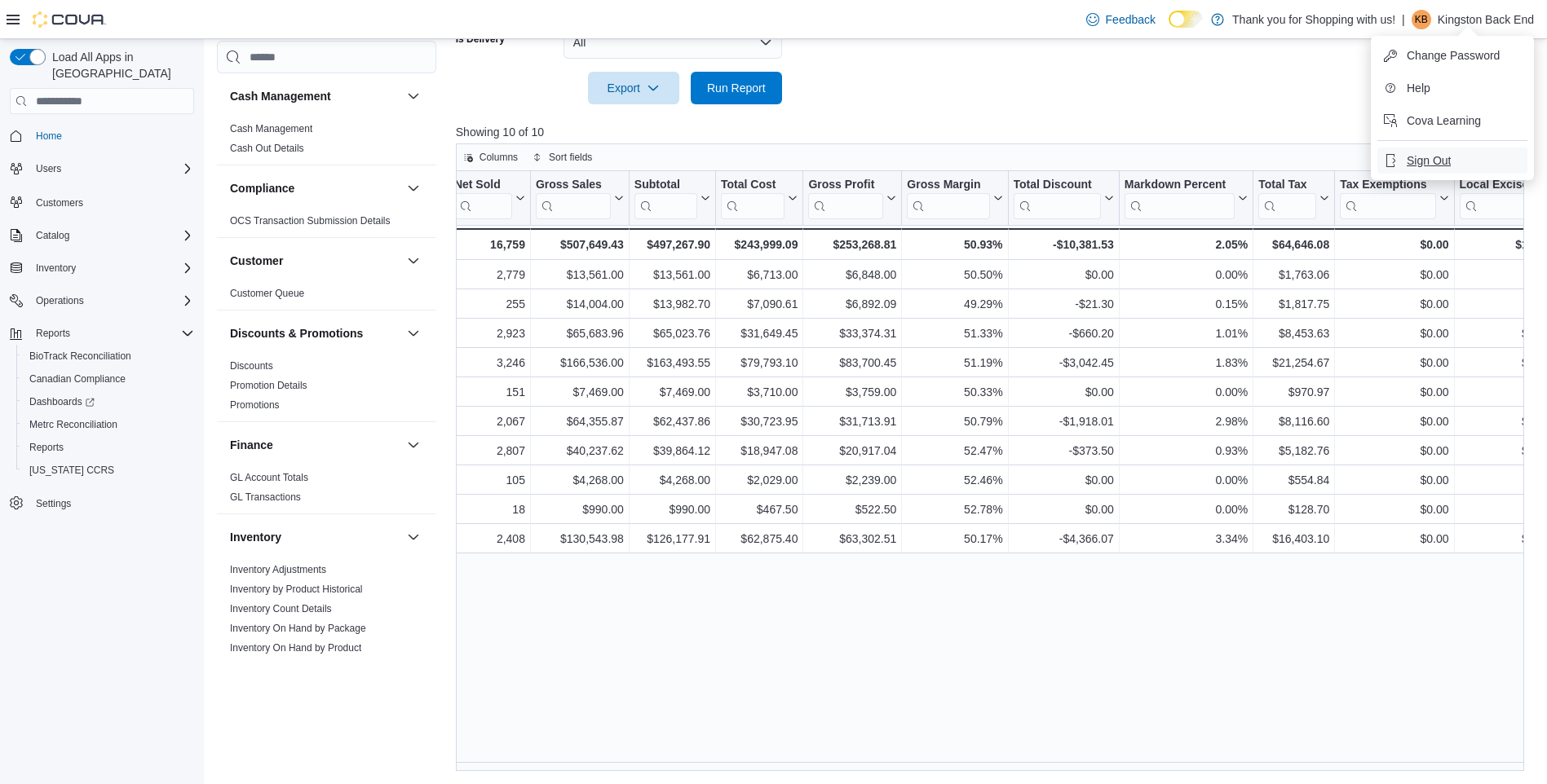
click at [1421, 164] on span "Sign Out" at bounding box center [1429, 160] width 44 height 16
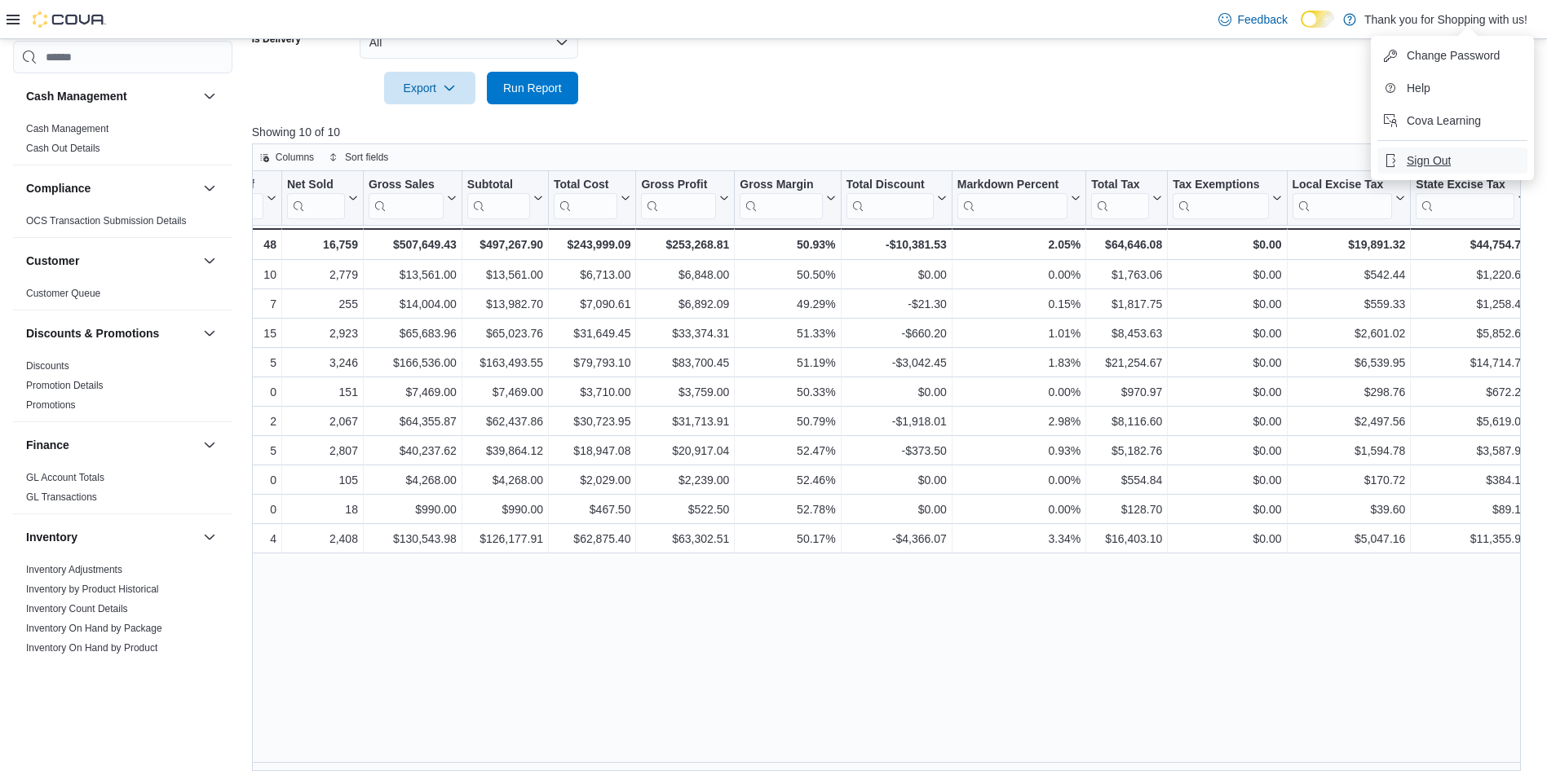
scroll to position [0, 271]
